Goal: Transaction & Acquisition: Purchase product/service

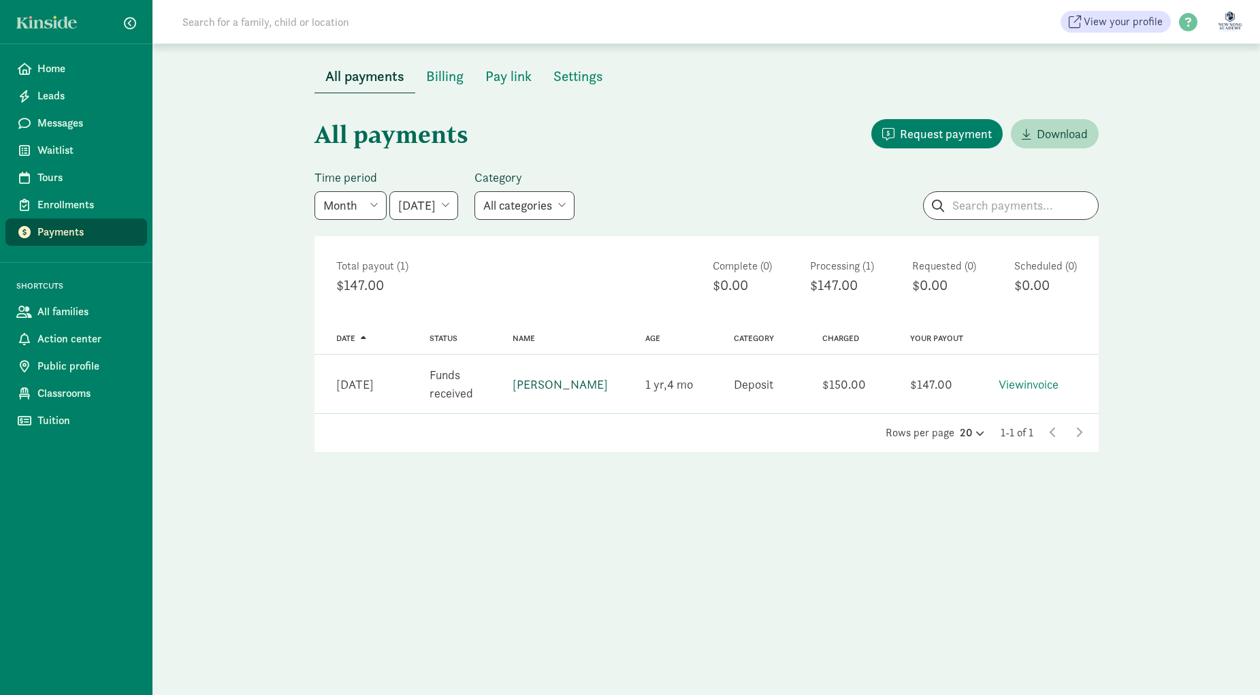
click at [552, 384] on link "[PERSON_NAME]" at bounding box center [559, 384] width 95 height 16
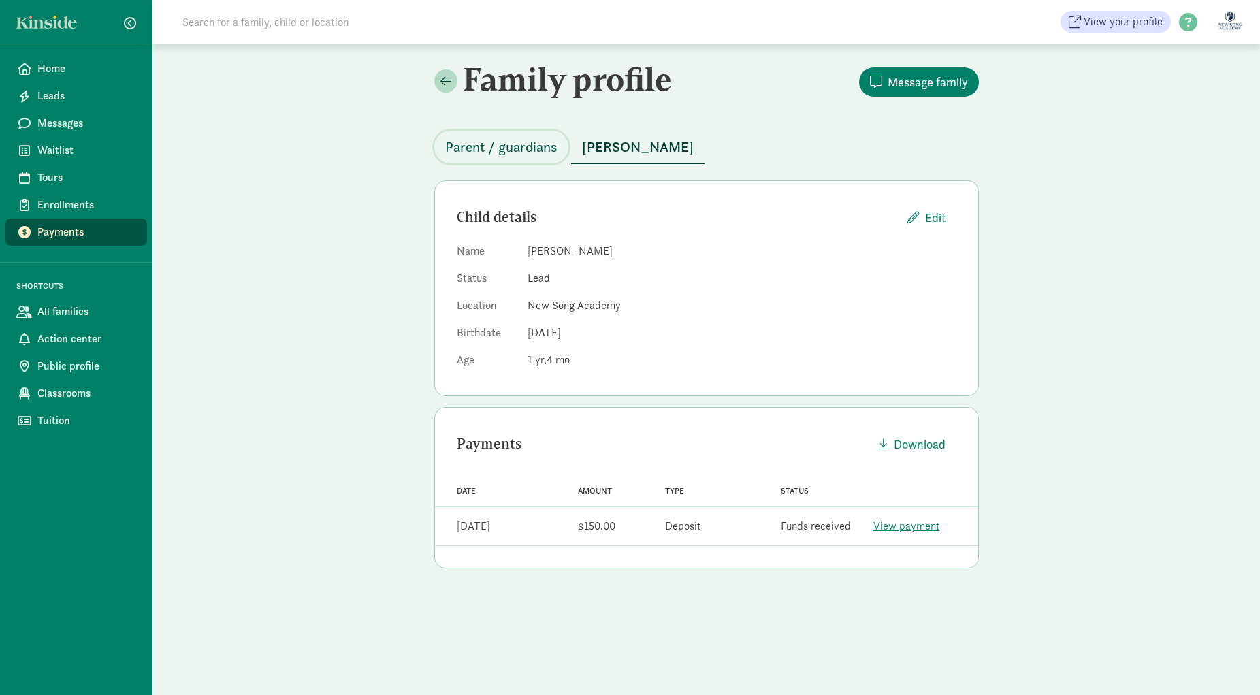
click at [525, 155] on span "Parent / guardians" at bounding box center [501, 147] width 112 height 22
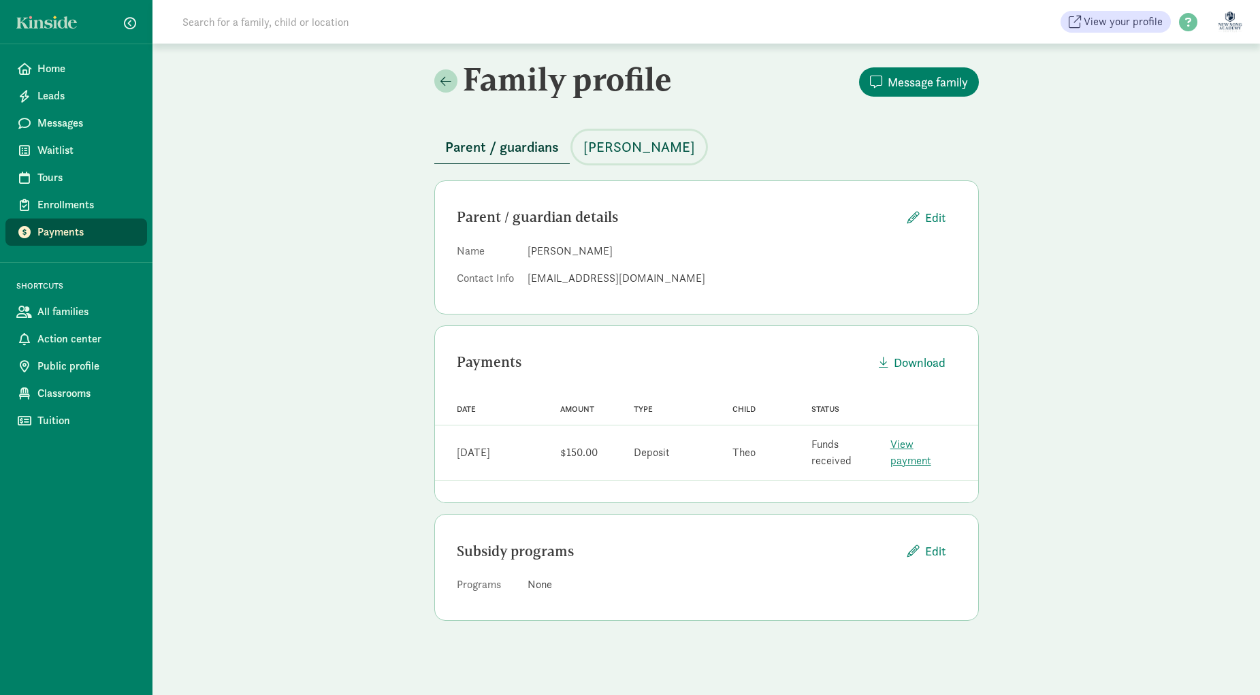
click at [610, 150] on span "Theo Chun" at bounding box center [639, 147] width 112 height 22
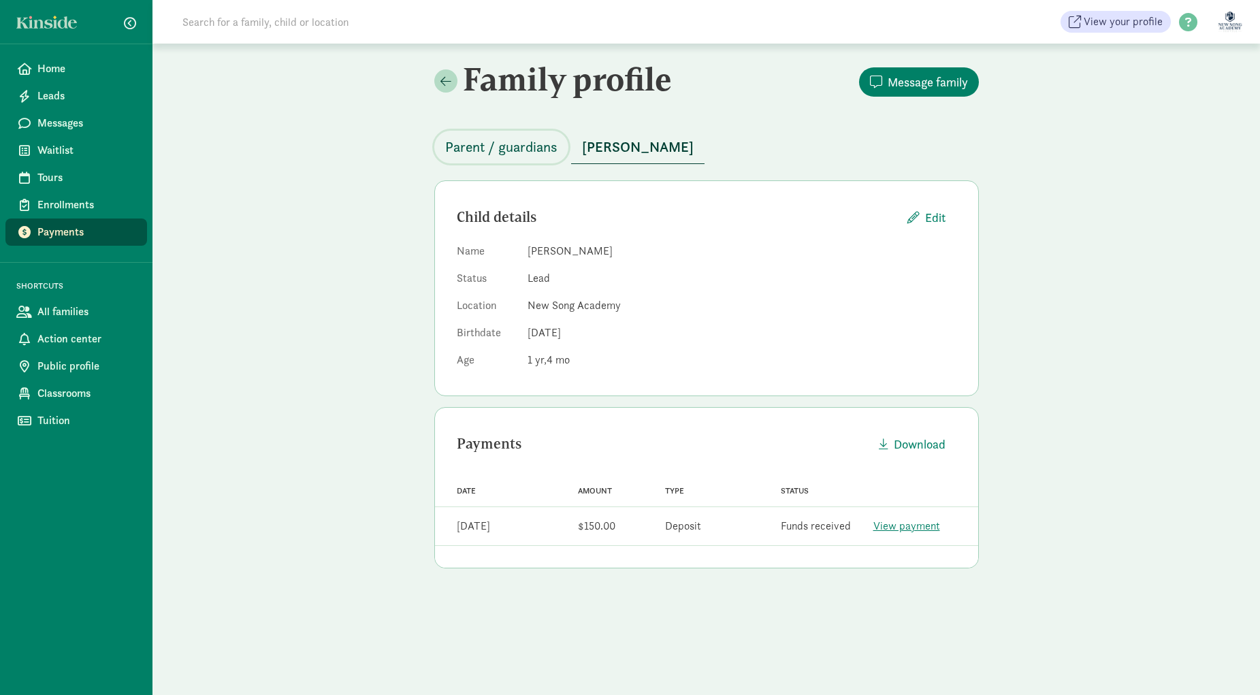
click at [535, 139] on span "Parent / guardians" at bounding box center [501, 147] width 112 height 22
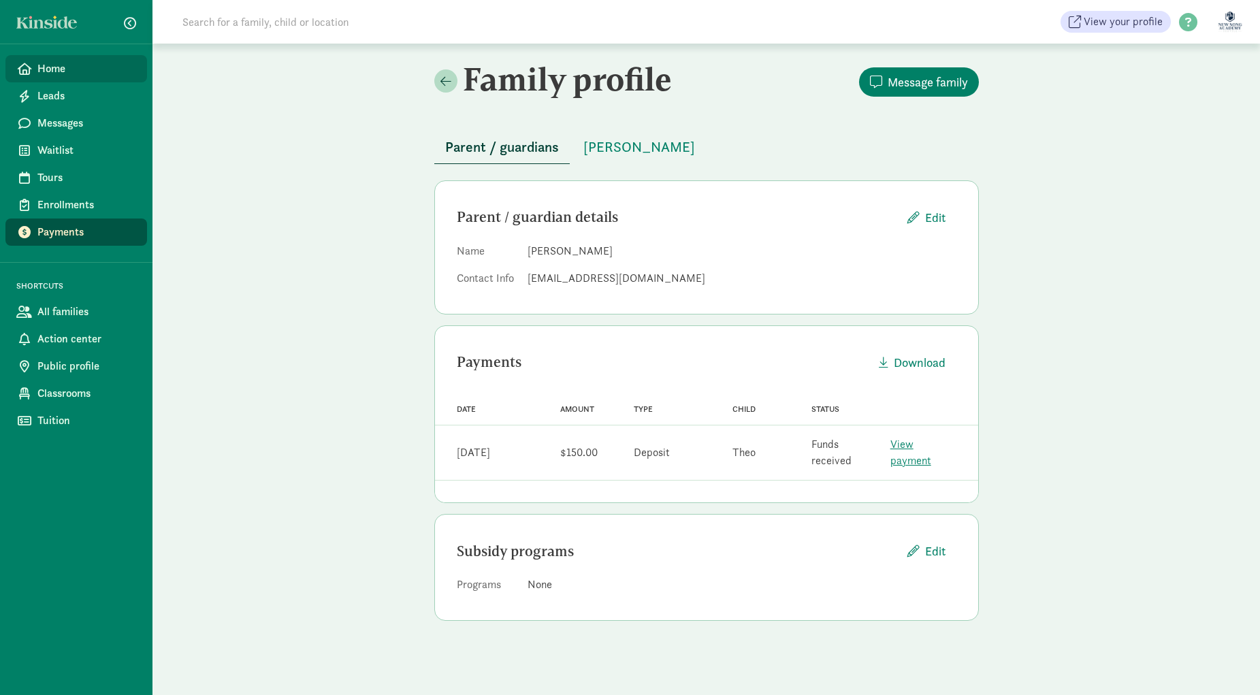
click at [83, 70] on span "Home" at bounding box center [86, 69] width 99 height 16
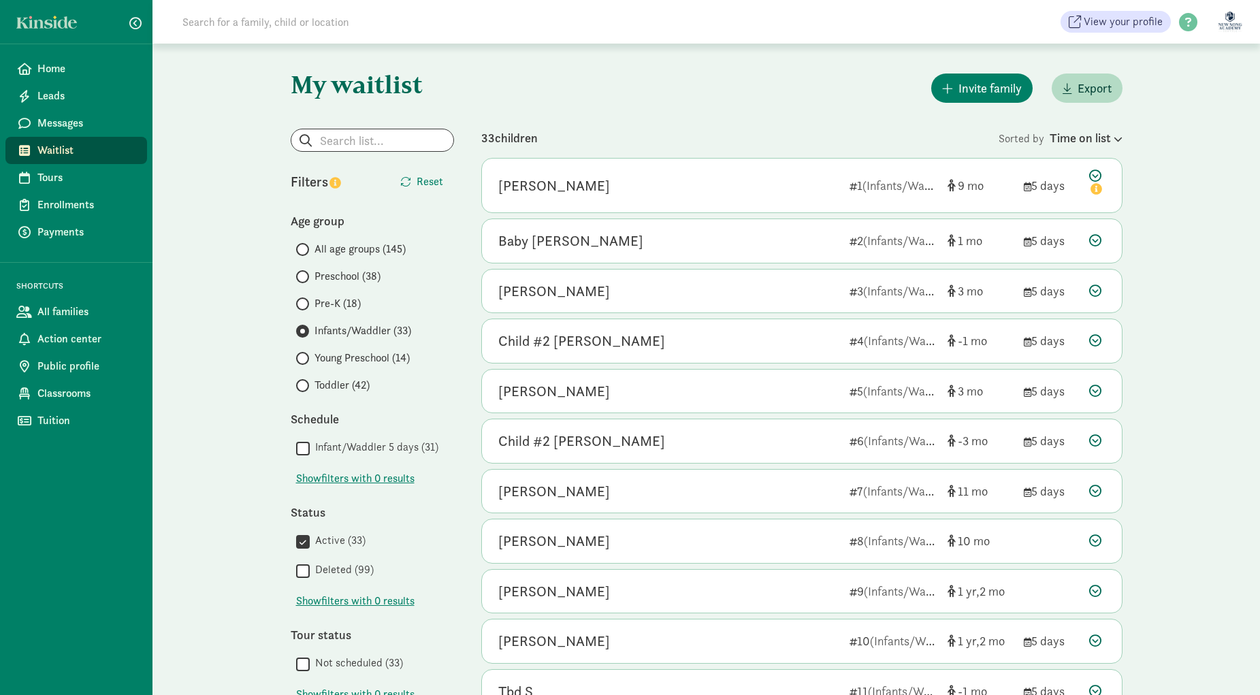
scroll to position [523, 0]
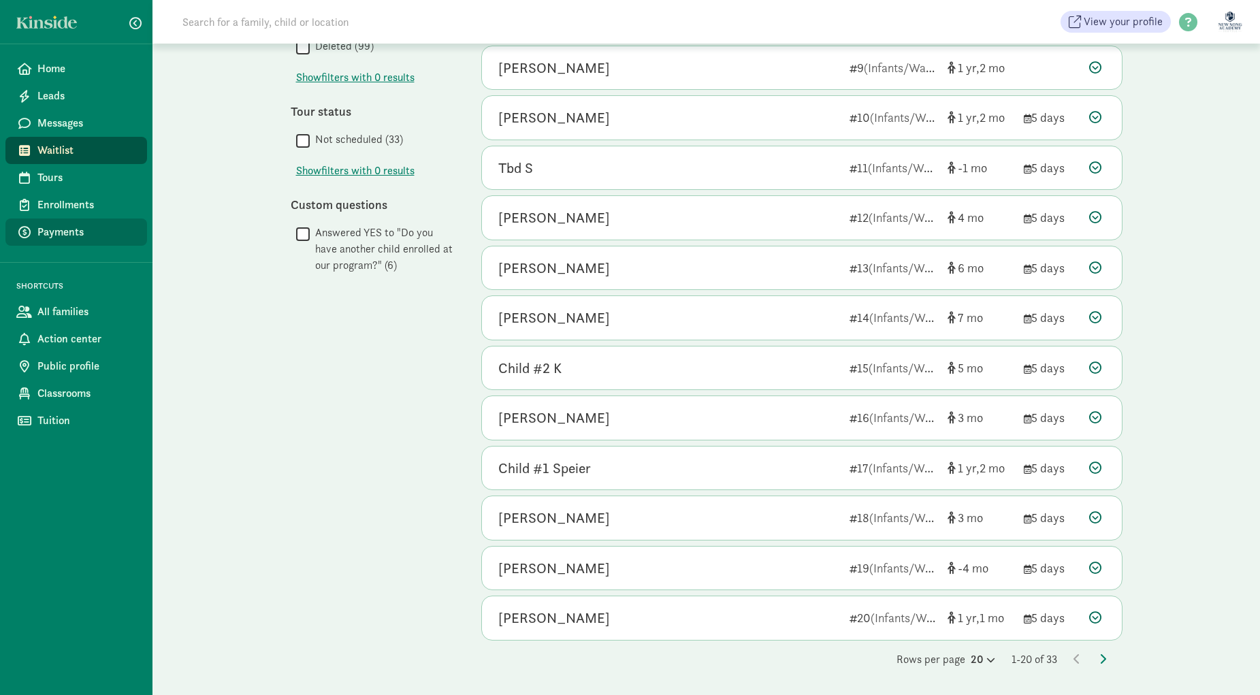
click at [57, 229] on span "Payments" at bounding box center [86, 232] width 99 height 16
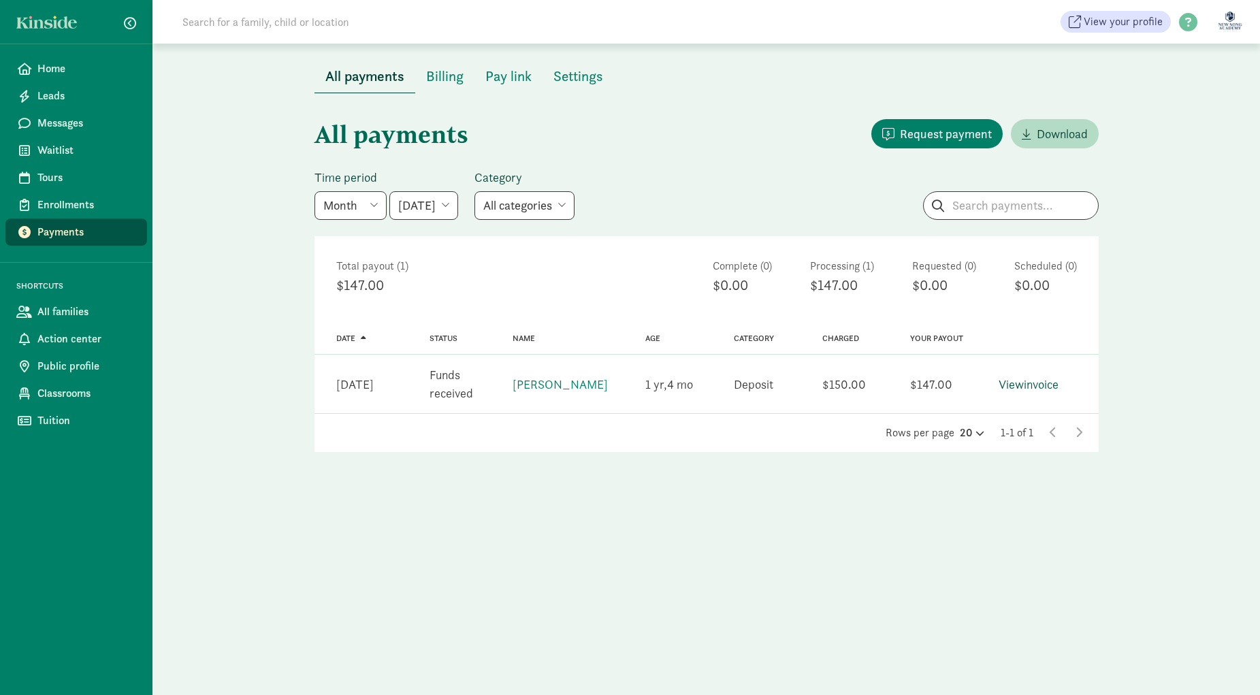
click at [1035, 386] on link "View invoice" at bounding box center [1028, 384] width 60 height 16
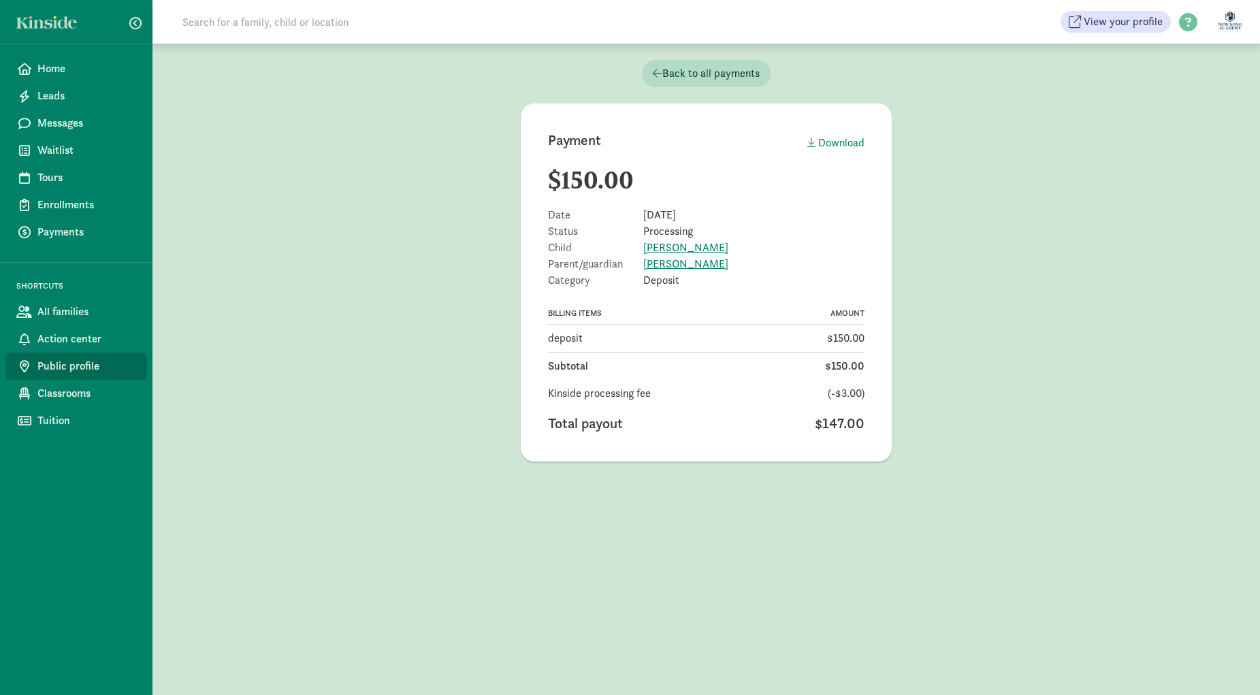
click at [29, 353] on link "Public profile" at bounding box center [76, 366] width 142 height 27
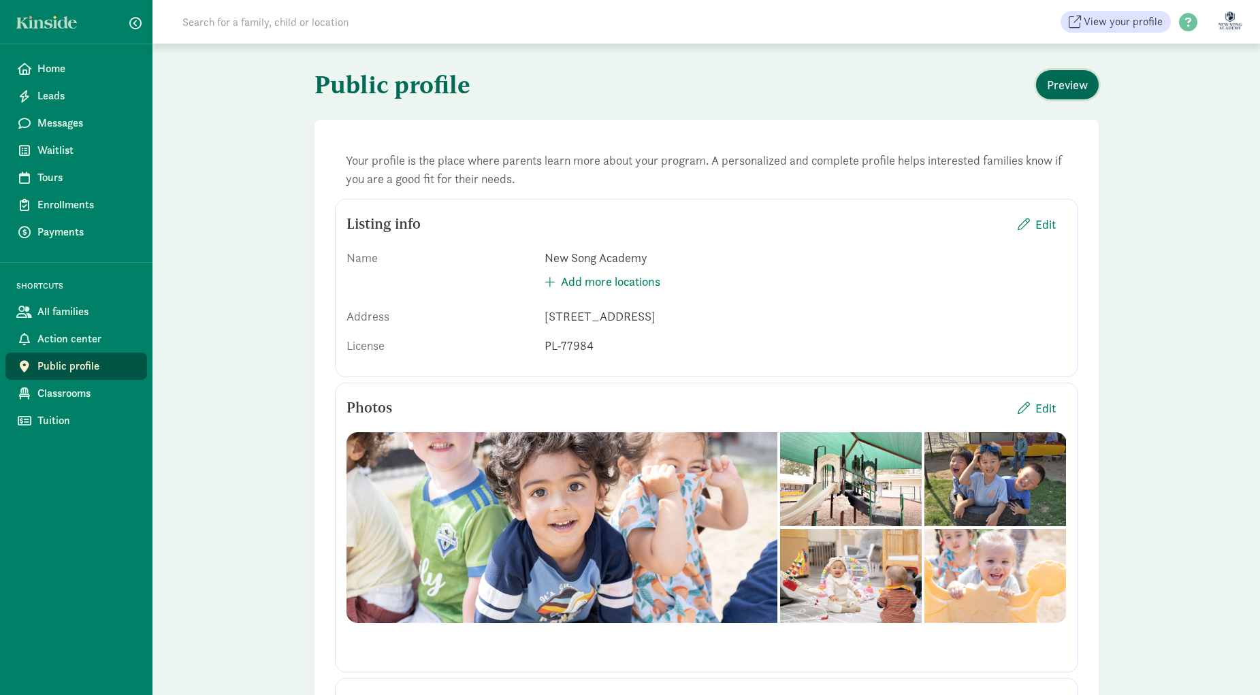
click at [1070, 79] on span "Preview" at bounding box center [1067, 85] width 41 height 18
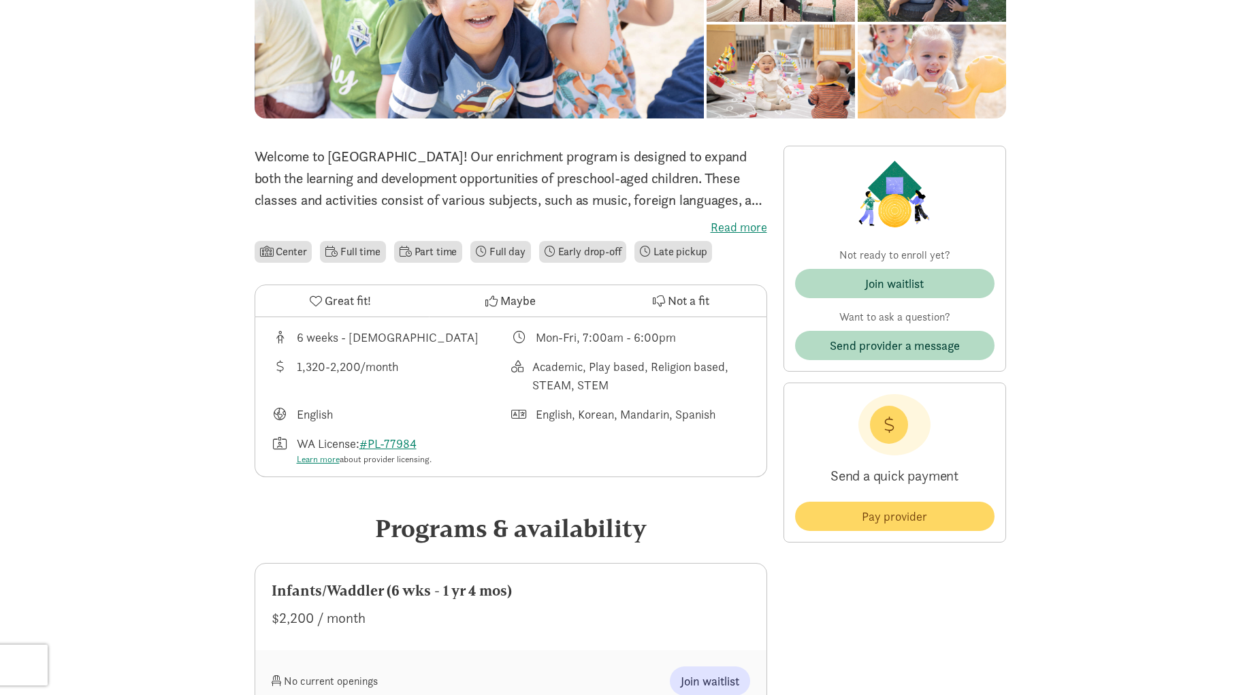
scroll to position [210, 0]
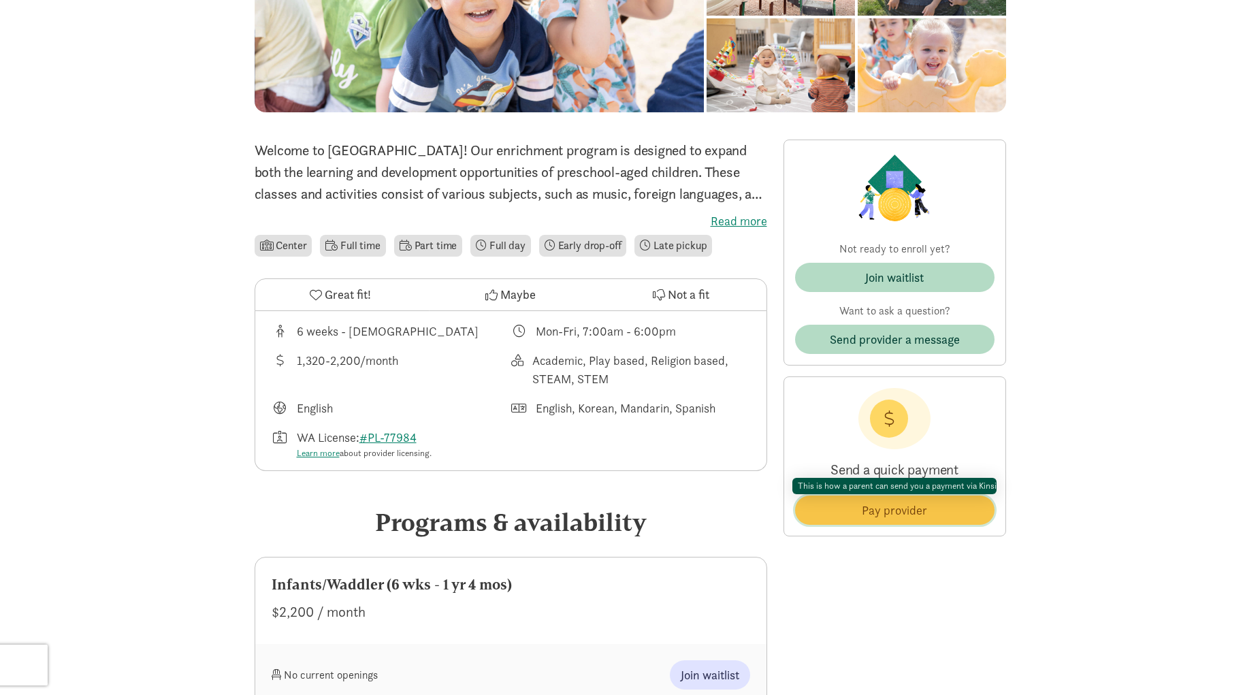
click at [923, 520] on link "Pay provider" at bounding box center [894, 509] width 199 height 29
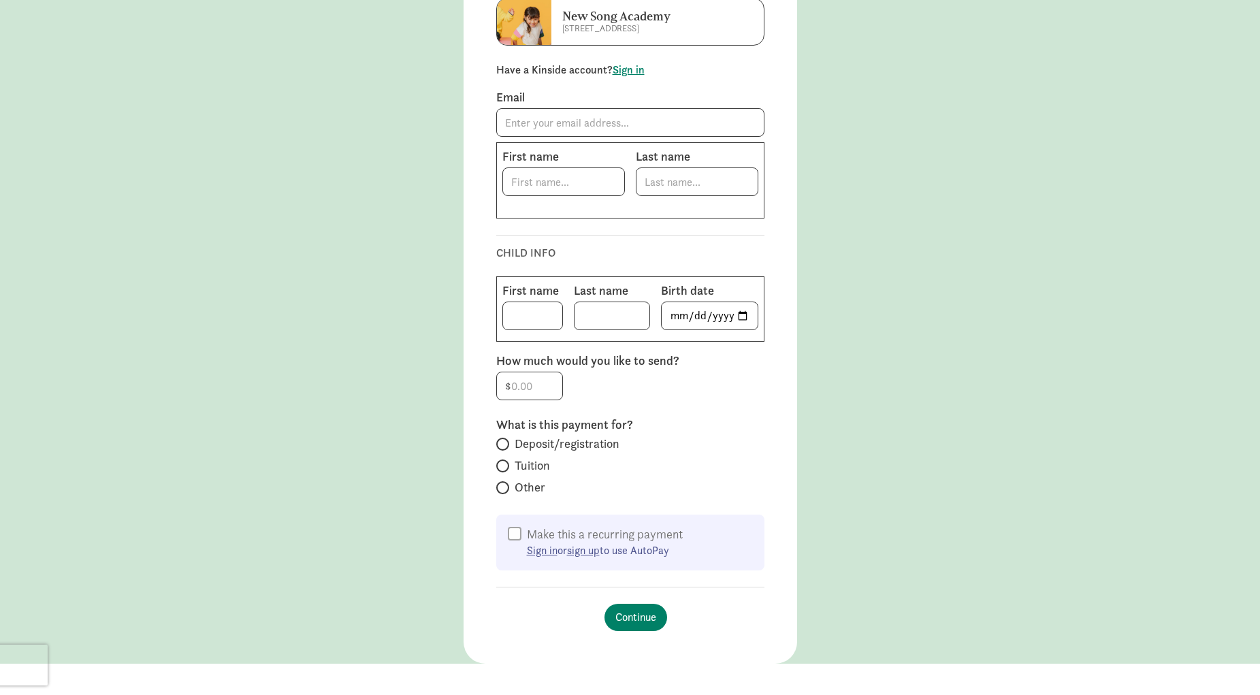
scroll to position [158, 0]
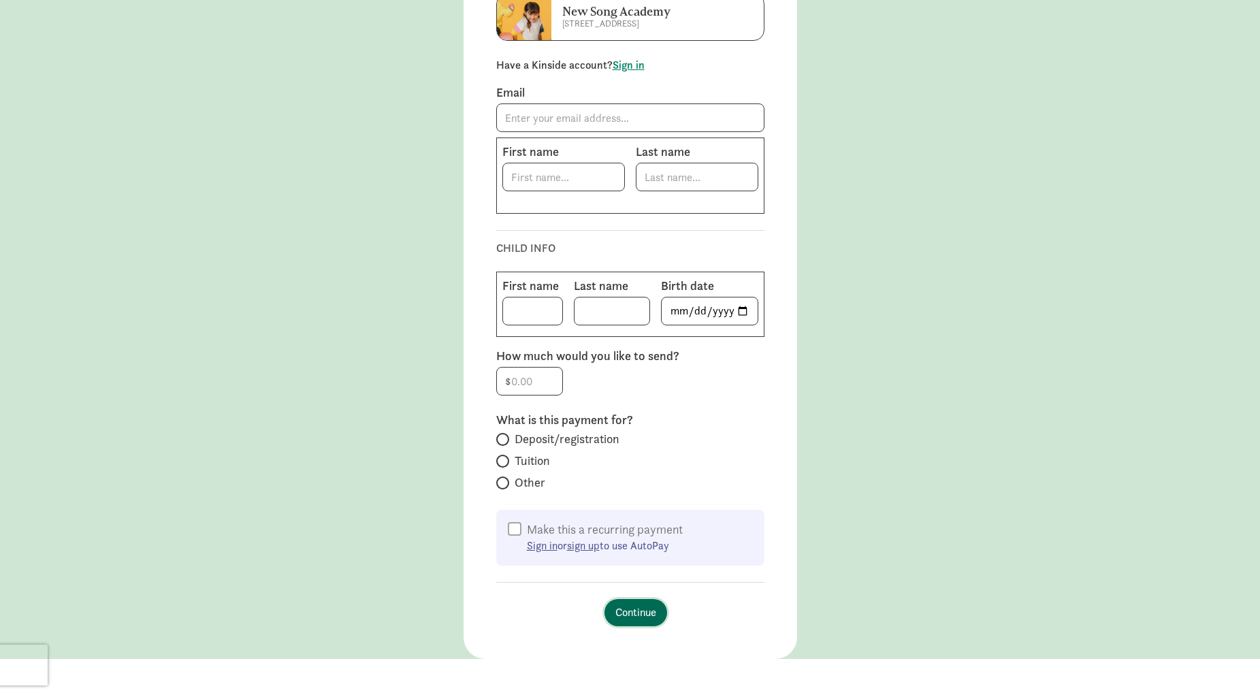
click at [624, 619] on span "Continue" at bounding box center [635, 612] width 41 height 16
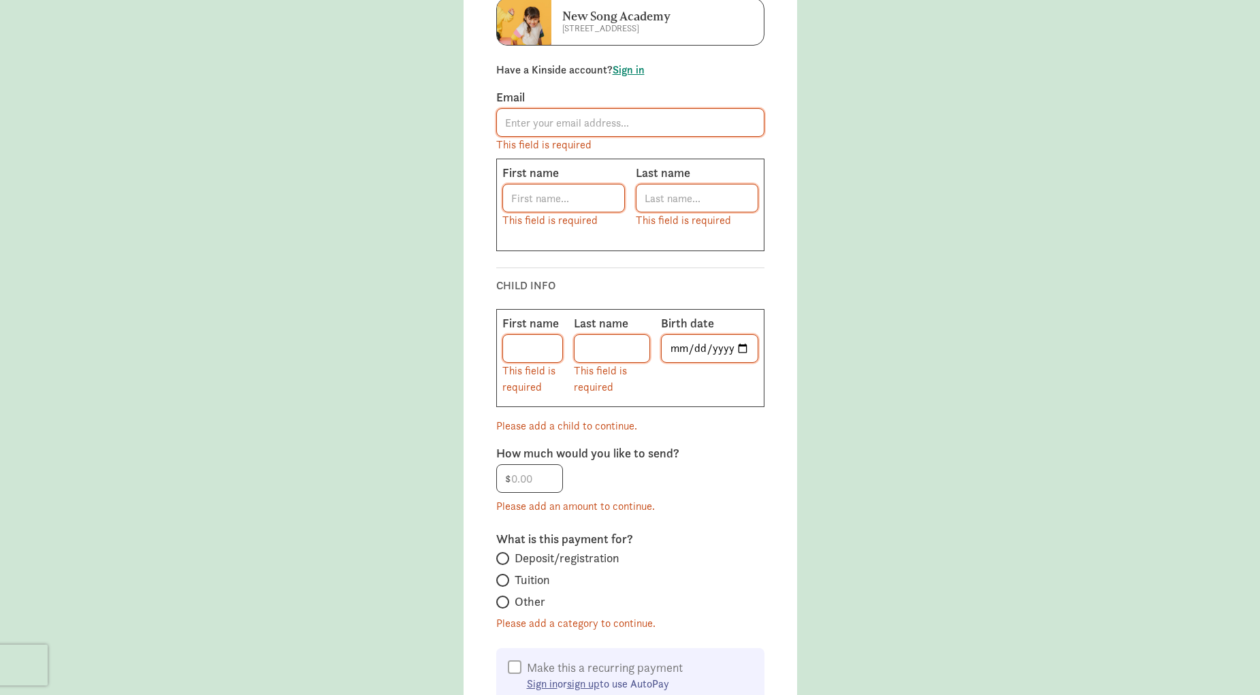
click at [834, 487] on main "SEND PAYMENT [GEOGRAPHIC_DATA][STREET_ADDRESS] a Kinside account? Sign in Email…" at bounding box center [630, 321] width 1260 height 952
